Goal: Find specific page/section: Find specific page/section

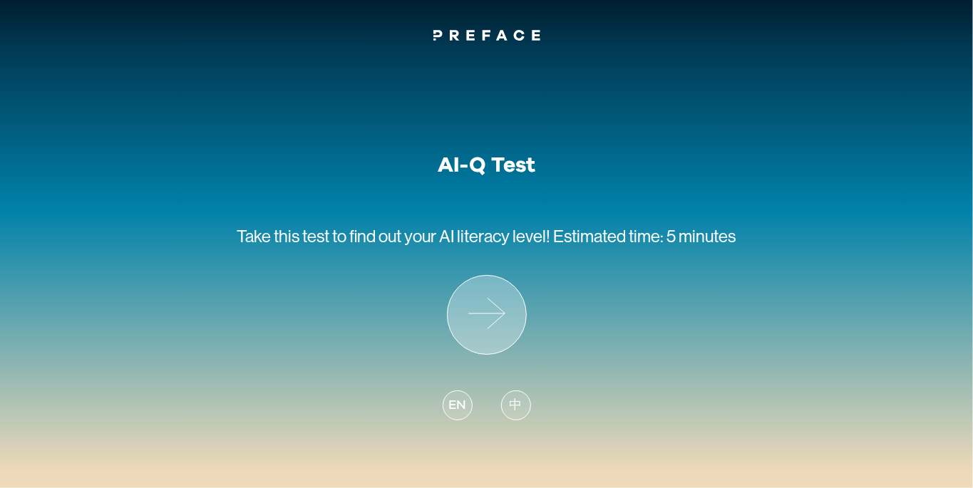
click at [468, 301] on icon at bounding box center [487, 315] width 78 height 78
